Goal: Task Accomplishment & Management: Use online tool/utility

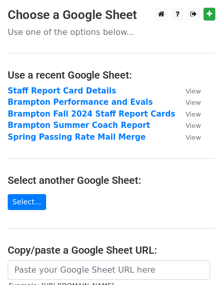
click at [150, 213] on main "Choose a Google Sheet Use one of the options below... Use a recent Google Sheet…" at bounding box center [111, 190] width 223 height 365
click at [100, 205] on main "Choose a Google Sheet Use one of the options below... Use a recent Google Sheet…" at bounding box center [111, 190] width 223 height 365
click at [103, 29] on p "Use one of the options below..." at bounding box center [112, 32] width 208 height 11
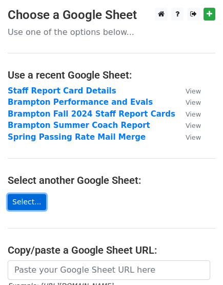
click at [33, 204] on link "Select..." at bounding box center [27, 202] width 38 height 16
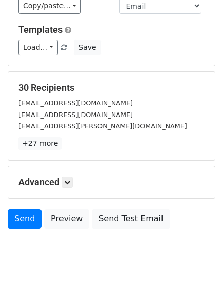
scroll to position [112, 0]
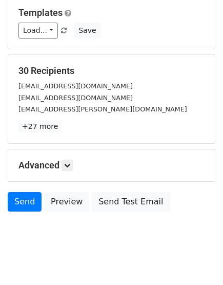
click at [75, 160] on h5 "Advanced" at bounding box center [111, 165] width 186 height 11
click at [70, 162] on icon at bounding box center [67, 165] width 6 height 6
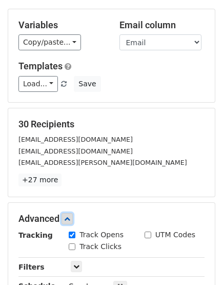
scroll to position [0, 0]
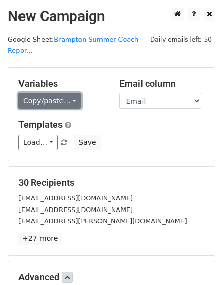
click at [67, 93] on link "Copy/paste..." at bounding box center [49, 101] width 63 height 16
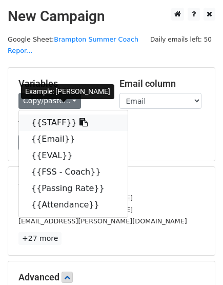
click at [80, 118] on icon at bounding box center [84, 122] width 8 height 8
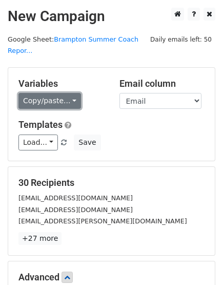
click at [67, 93] on link "Copy/paste..." at bounding box center [49, 101] width 63 height 16
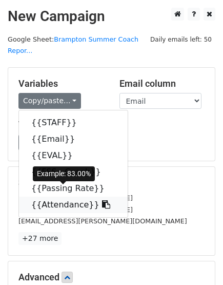
click at [54, 196] on link "{{Attendance}}" at bounding box center [73, 204] width 109 height 16
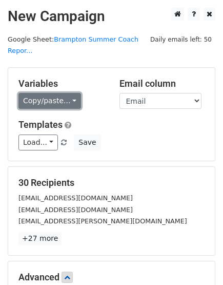
click at [63, 93] on link "Copy/paste..." at bounding box center [49, 101] width 63 height 16
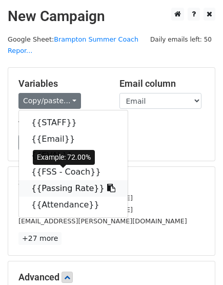
click at [64, 180] on link "{{Passing Rate}}" at bounding box center [73, 188] width 109 height 16
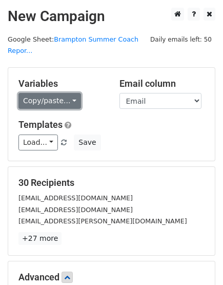
click at [67, 93] on link "Copy/paste..." at bounding box center [49, 101] width 63 height 16
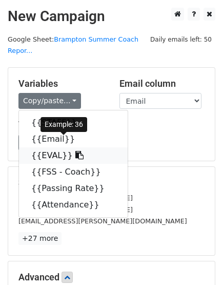
click at [51, 147] on link "{{EVAL}}" at bounding box center [73, 155] width 109 height 16
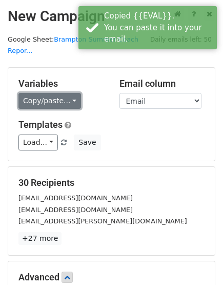
click at [62, 93] on link "Copy/paste..." at bounding box center [49, 101] width 63 height 16
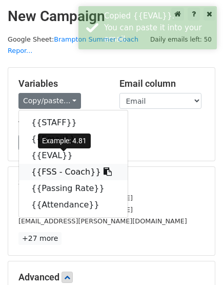
click at [58, 164] on link "{{FSS - Coach}}" at bounding box center [73, 172] width 109 height 16
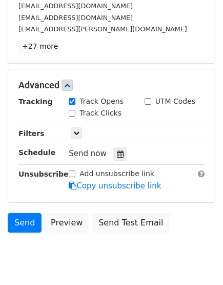
scroll to position [212, 0]
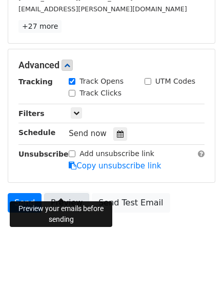
click at [60, 193] on link "Preview" at bounding box center [66, 202] width 45 height 19
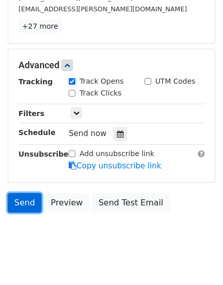
click at [28, 193] on link "Send" at bounding box center [25, 202] width 34 height 19
